Goal: Obtain resource: Obtain resource

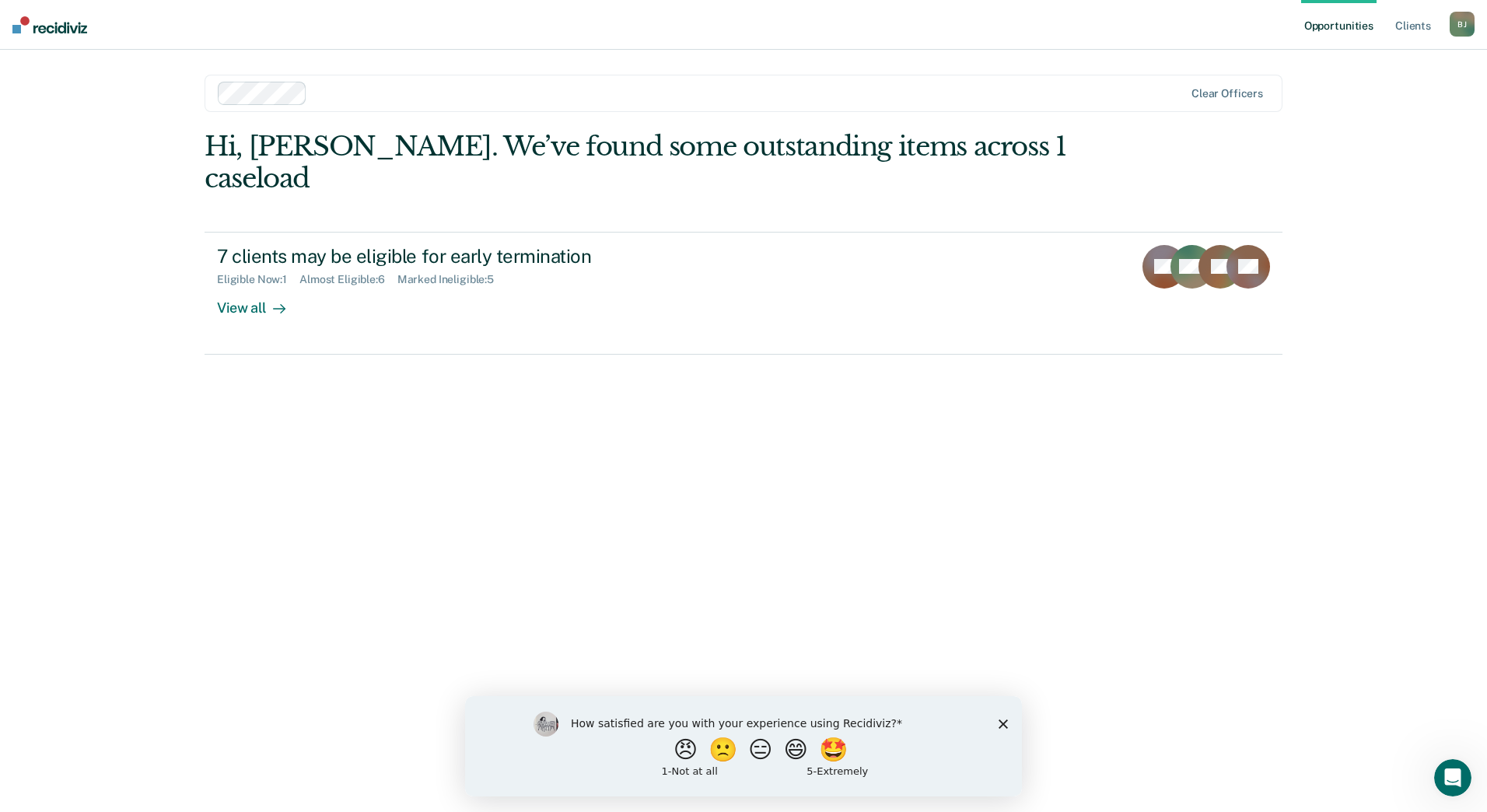
drag, startPoint x: 1007, startPoint y: 722, endPoint x: 1141, endPoint y: 1167, distance: 464.7
click at [1007, 722] on icon "Close survey" at bounding box center [1004, 724] width 10 height 10
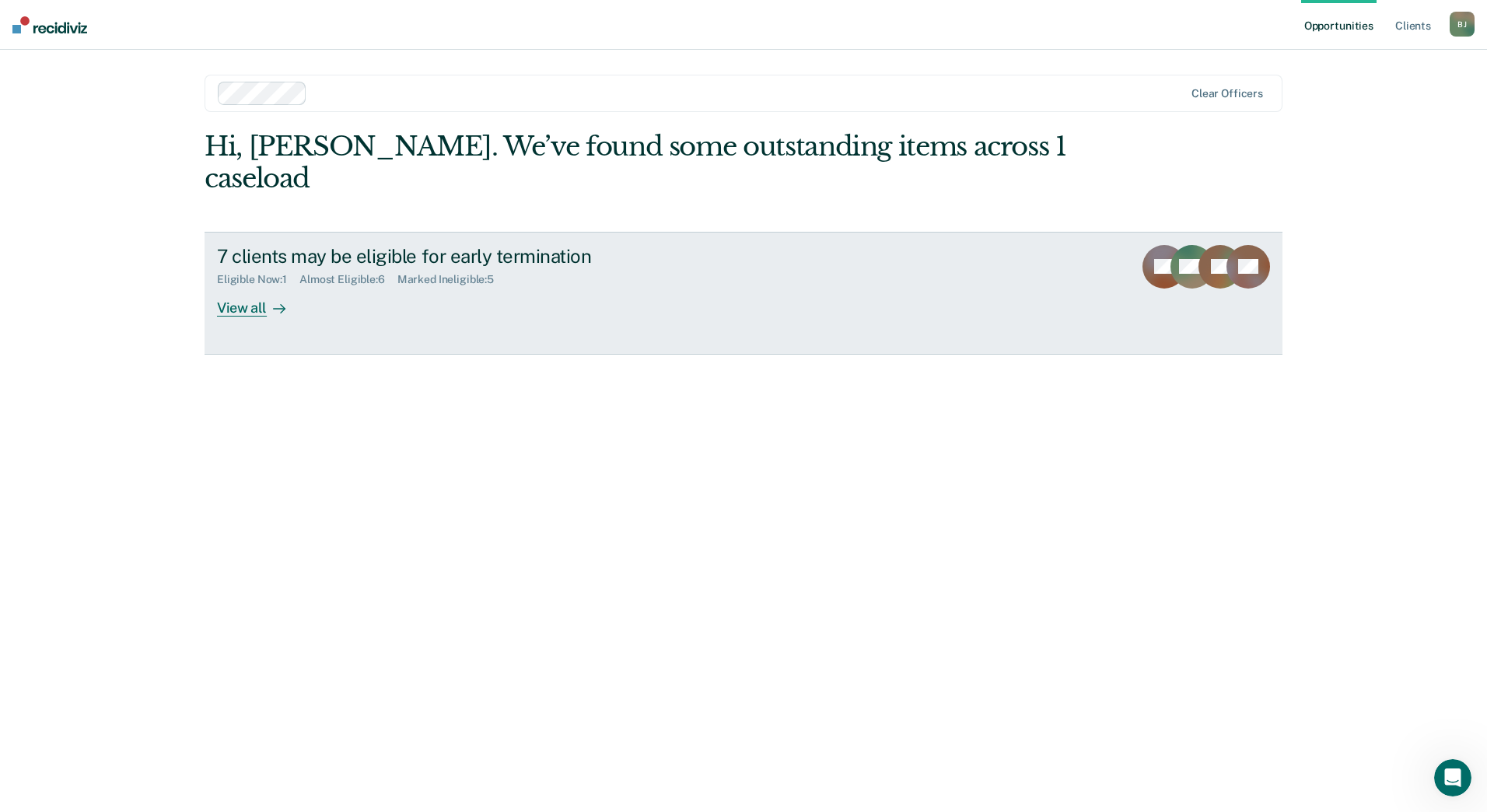
click at [242, 286] on div "View all" at bounding box center [260, 301] width 87 height 30
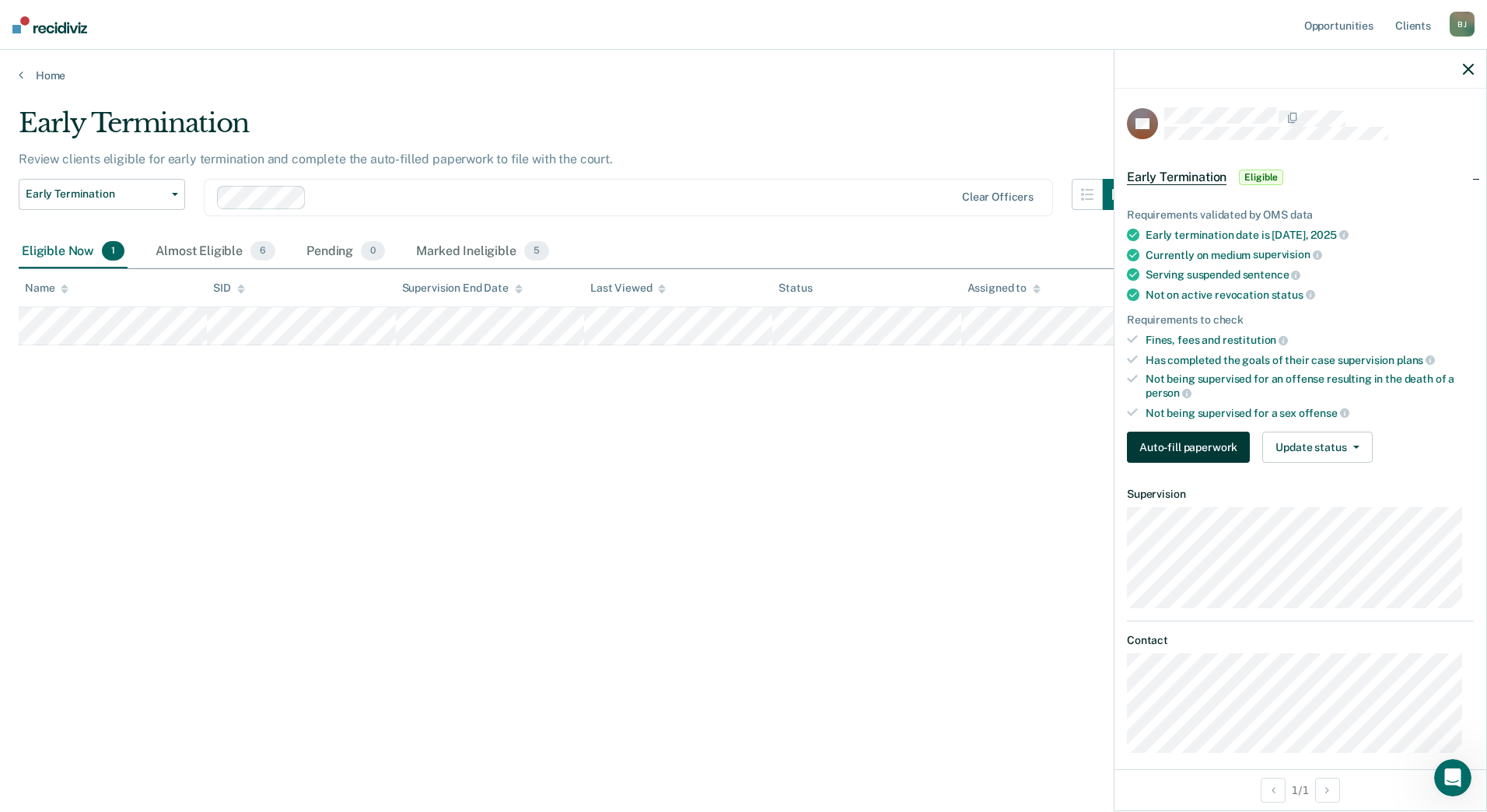
click at [1200, 448] on button "Auto-fill paperwork" at bounding box center [1188, 447] width 122 height 31
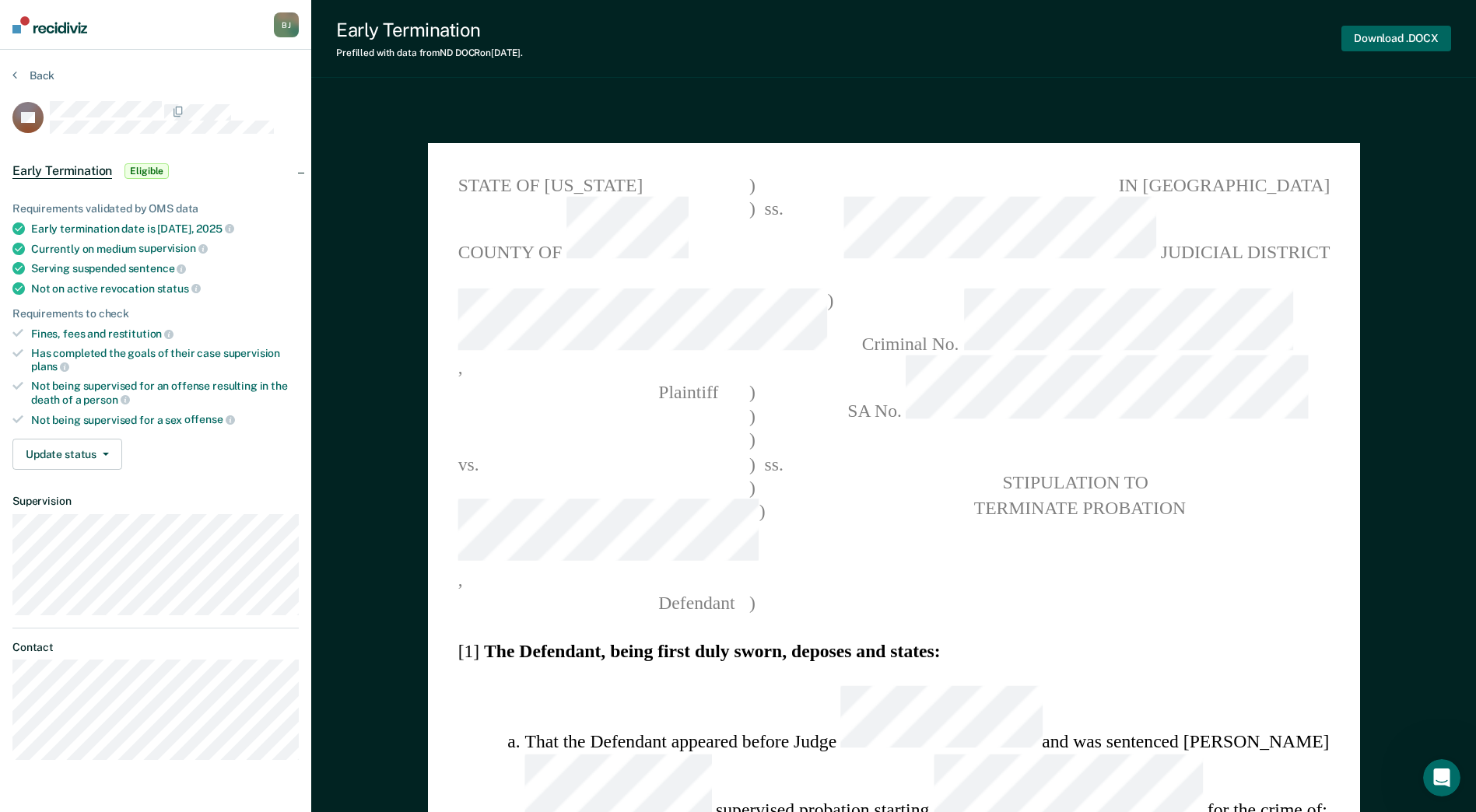
click at [1390, 43] on button "Download .DOCX" at bounding box center [1396, 39] width 110 height 26
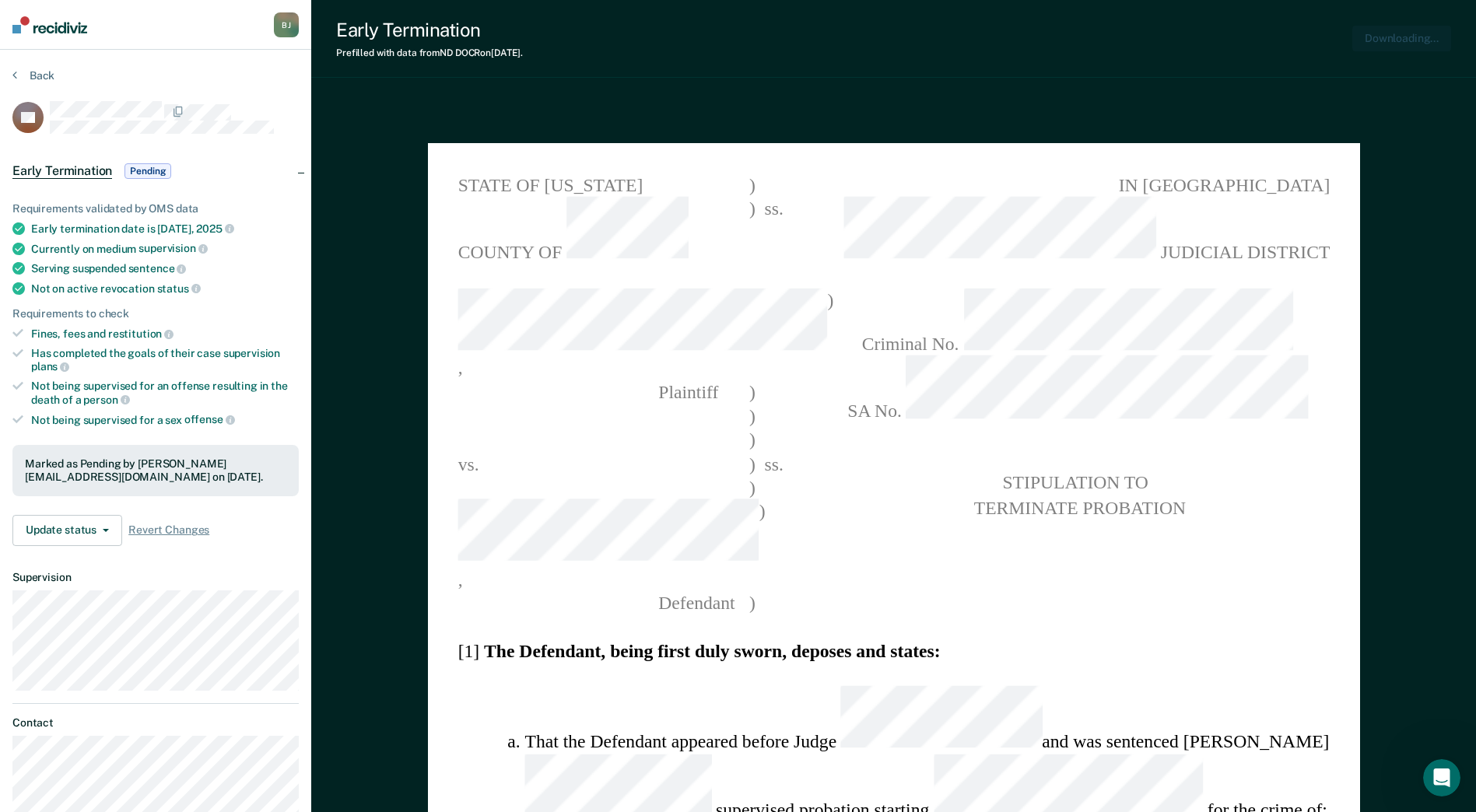
type textarea "x"
